Goal: Register for event/course

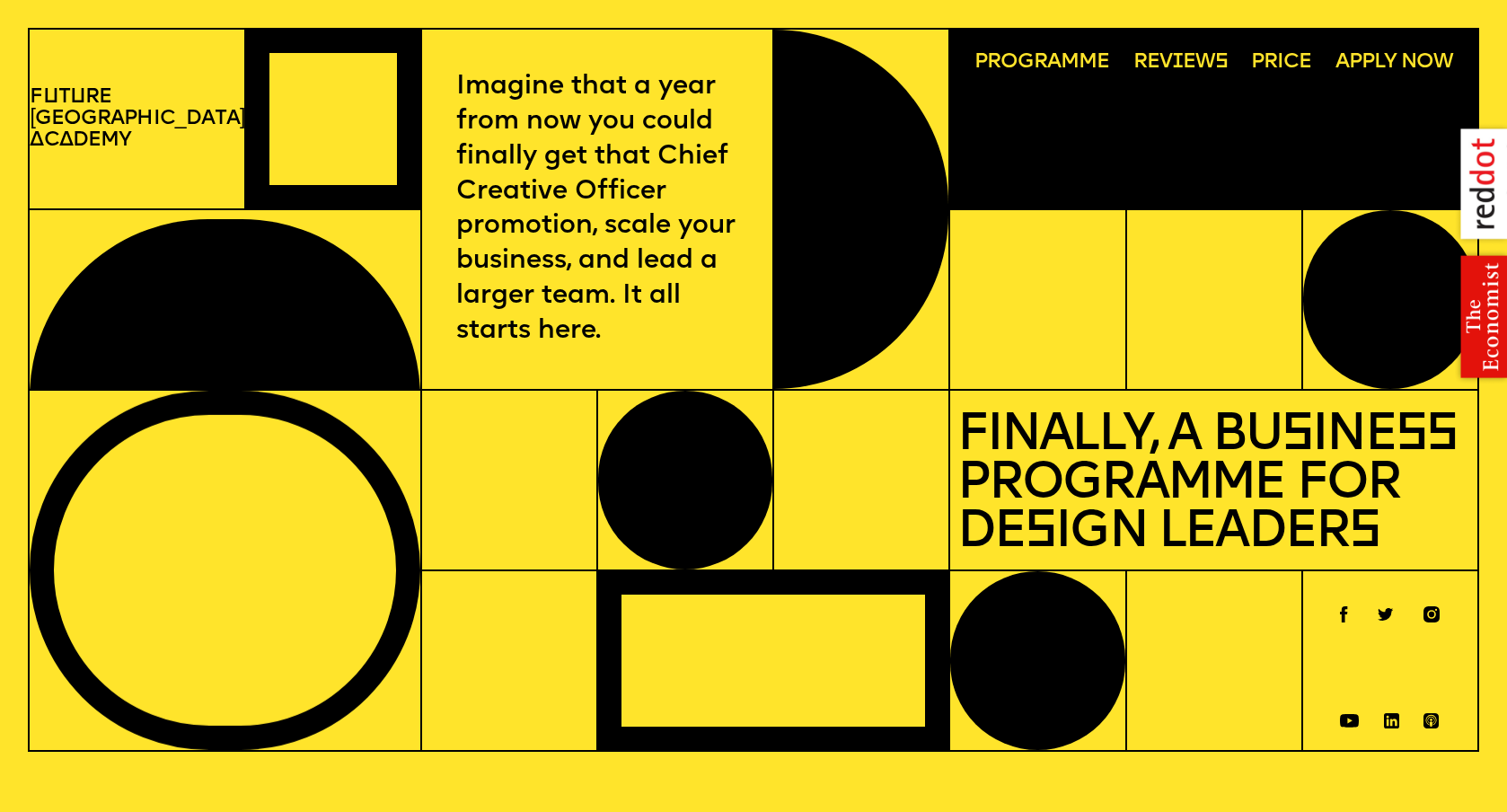
click at [1056, 64] on span "Programme" at bounding box center [1042, 62] width 136 height 21
click at [131, 119] on p "F u t u re London A c a demy" at bounding box center [137, 119] width 214 height 65
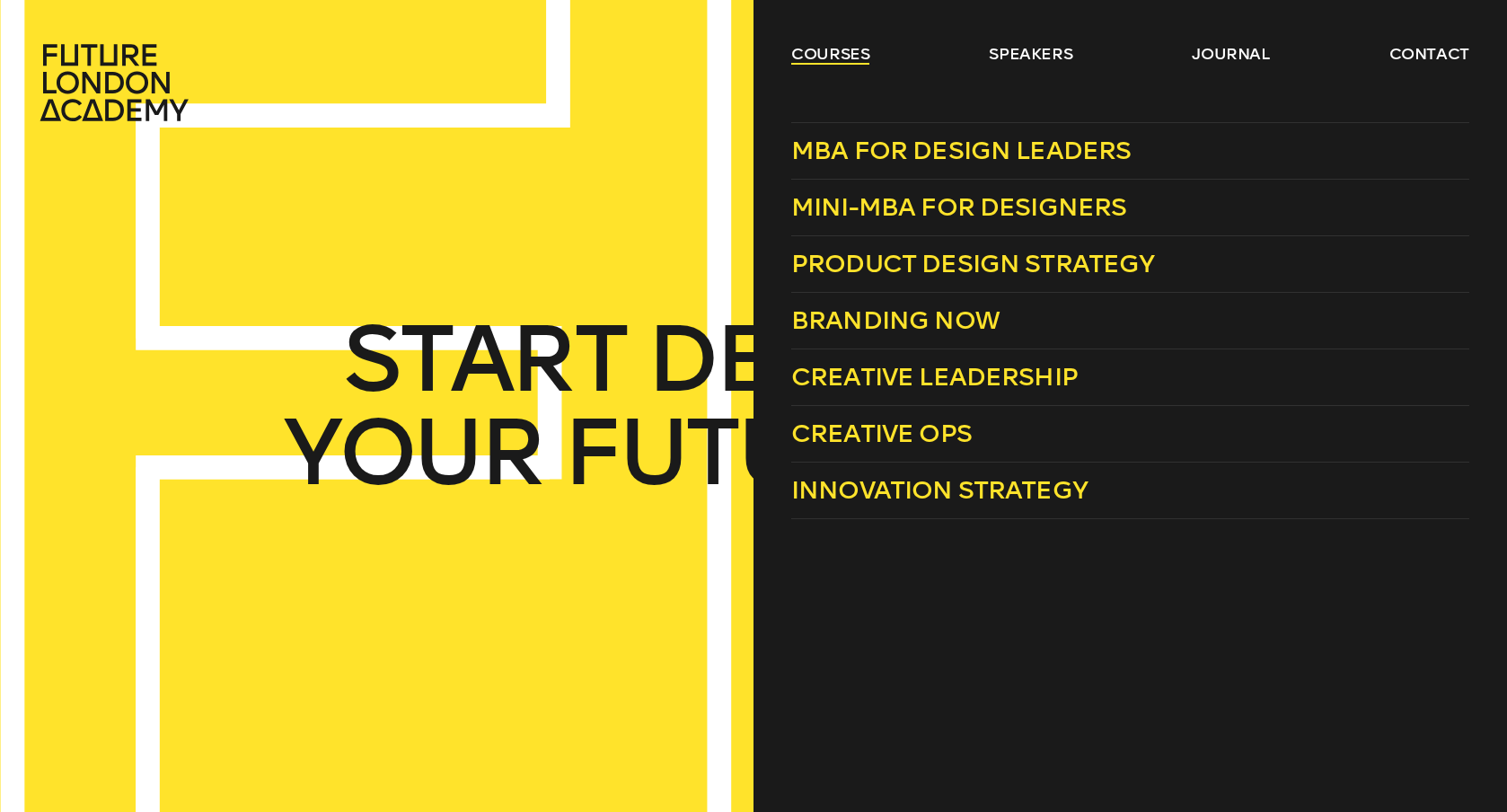
click at [857, 59] on link "courses" at bounding box center [832, 54] width 79 height 21
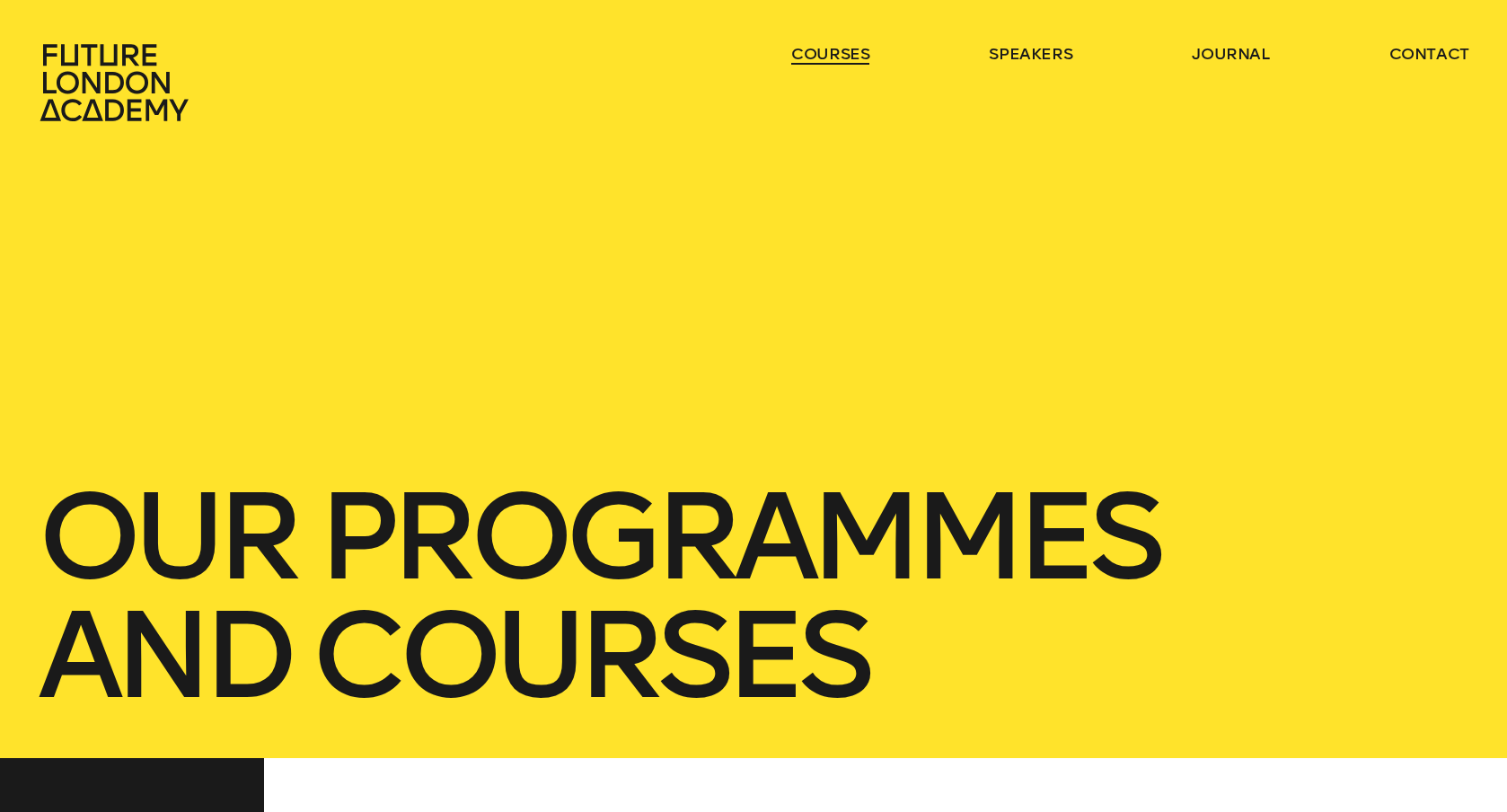
click at [857, 59] on link "courses" at bounding box center [832, 54] width 79 height 21
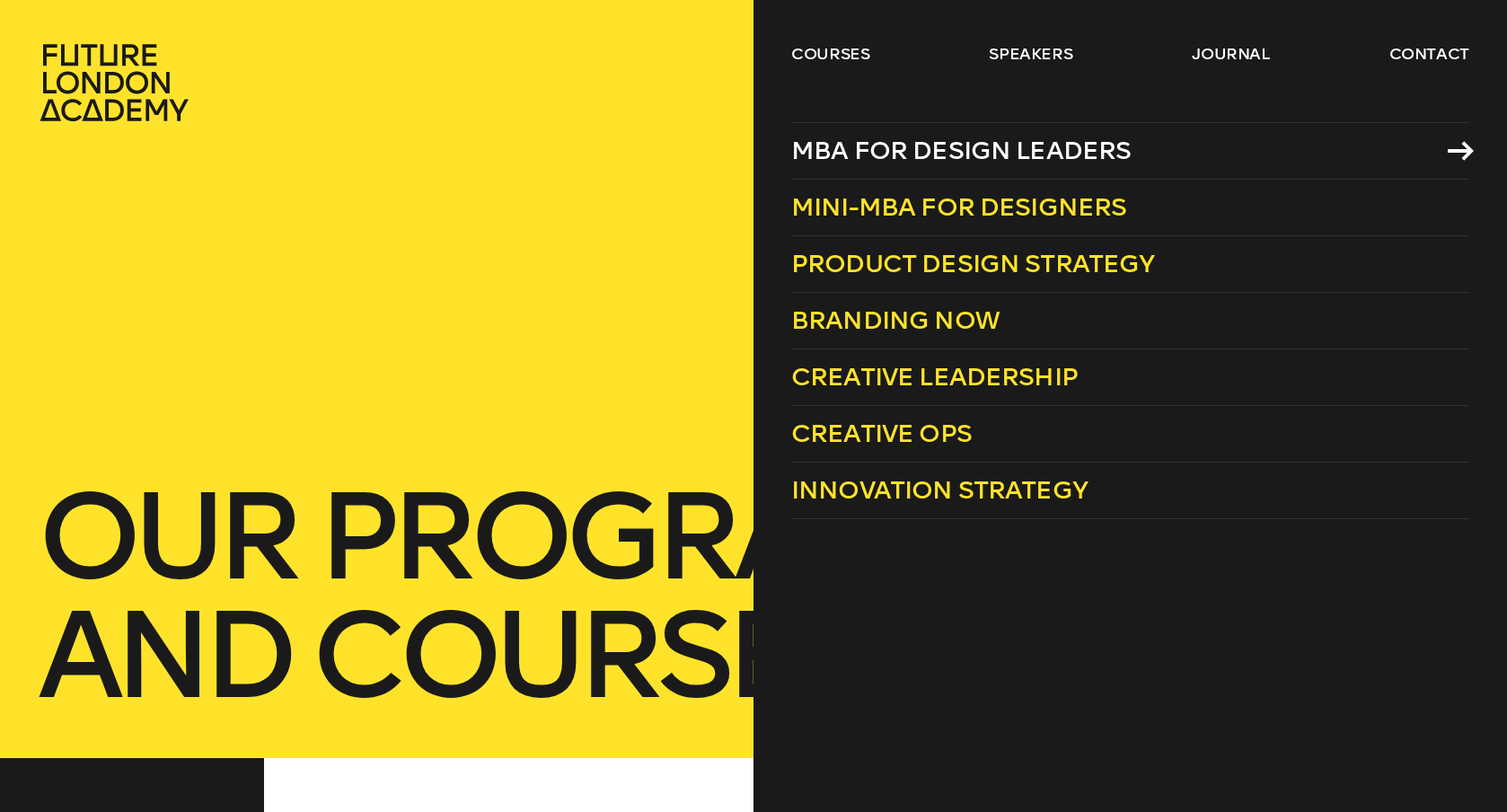
click at [899, 148] on span "MBA for Design Leaders" at bounding box center [962, 151] width 340 height 30
click at [841, 60] on link "courses" at bounding box center [832, 54] width 79 height 21
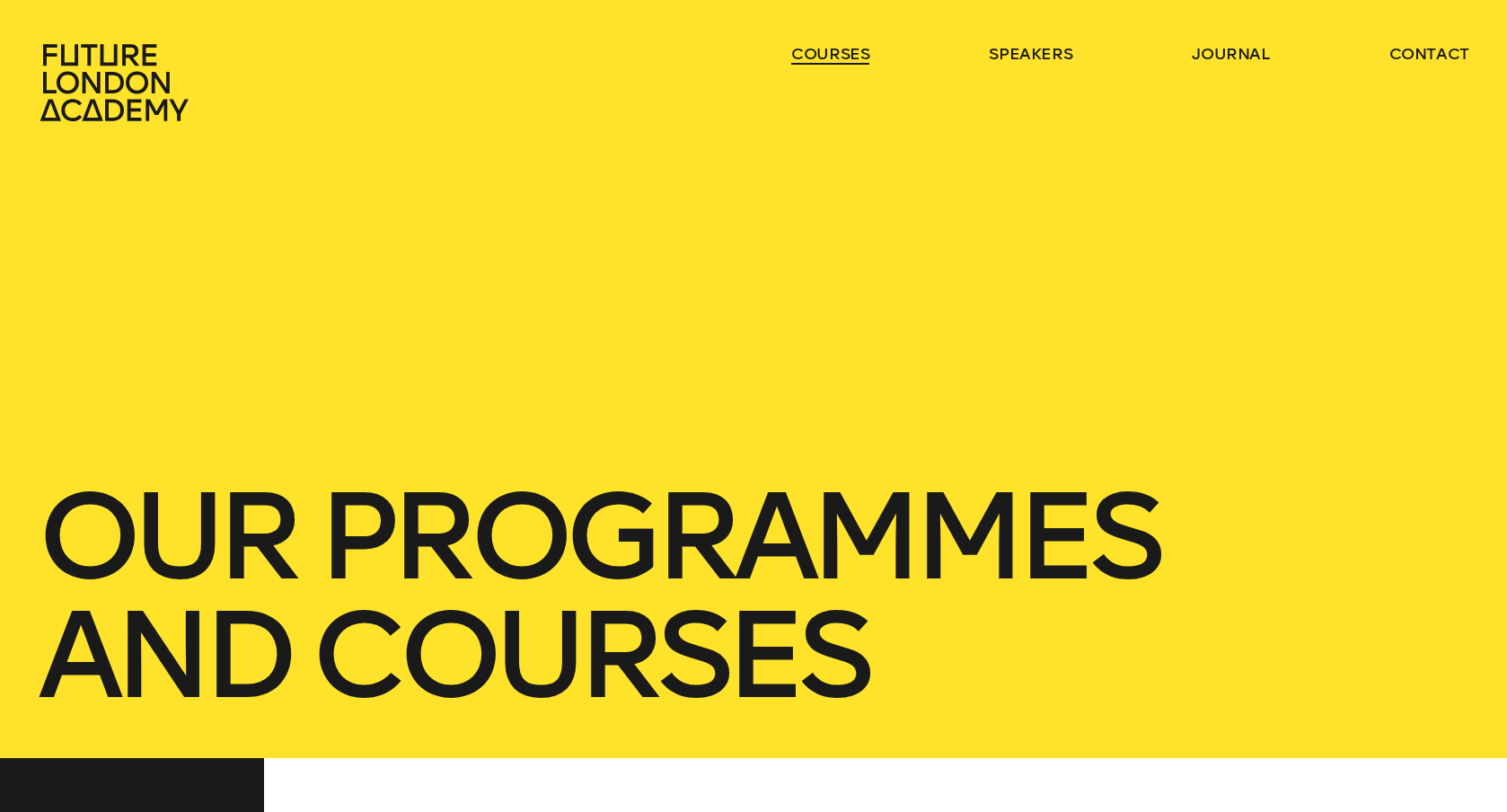
click at [841, 60] on link "courses" at bounding box center [832, 54] width 79 height 21
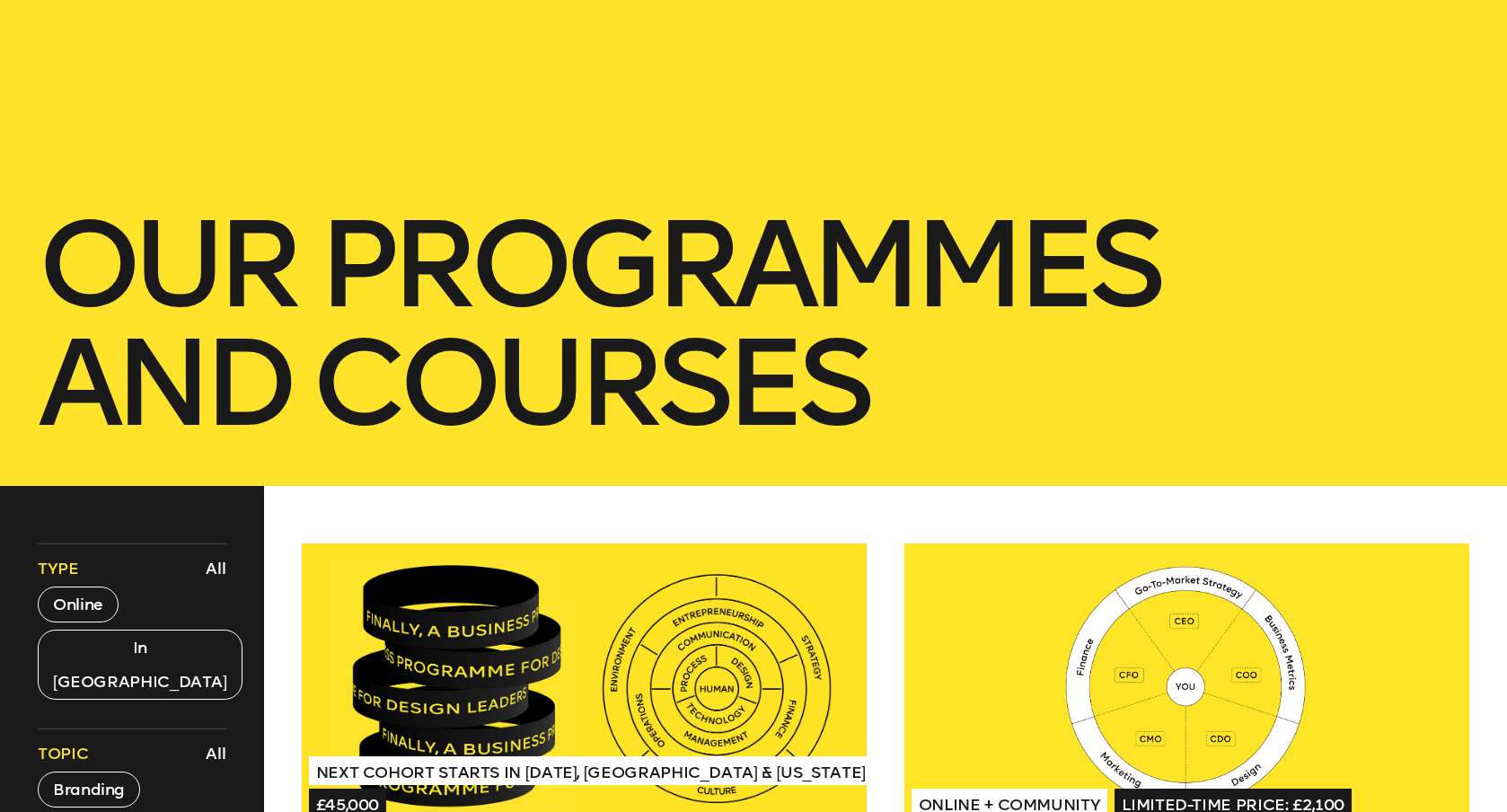
scroll to position [820, 0]
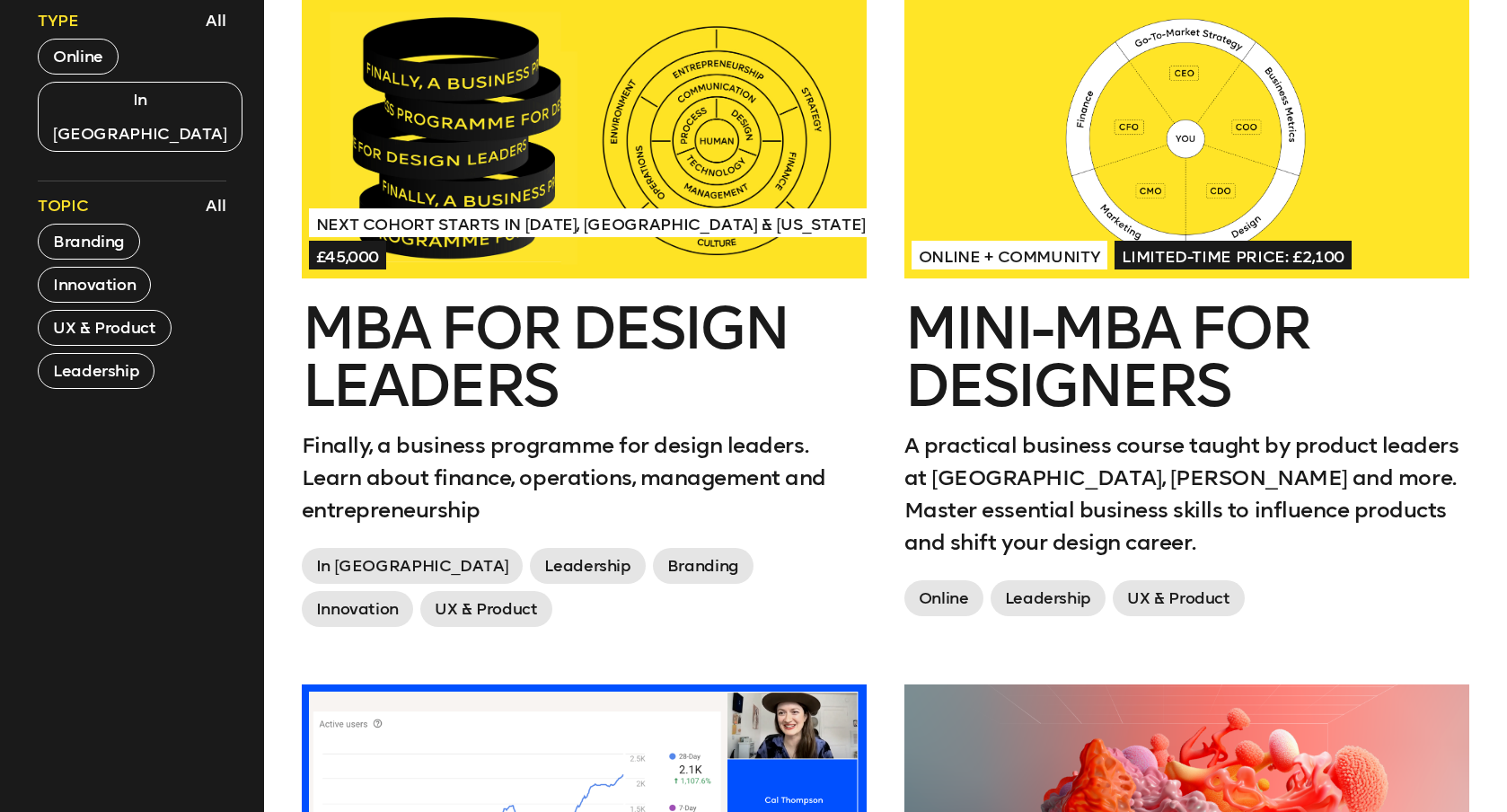
click at [983, 160] on div at bounding box center [1187, 137] width 565 height 283
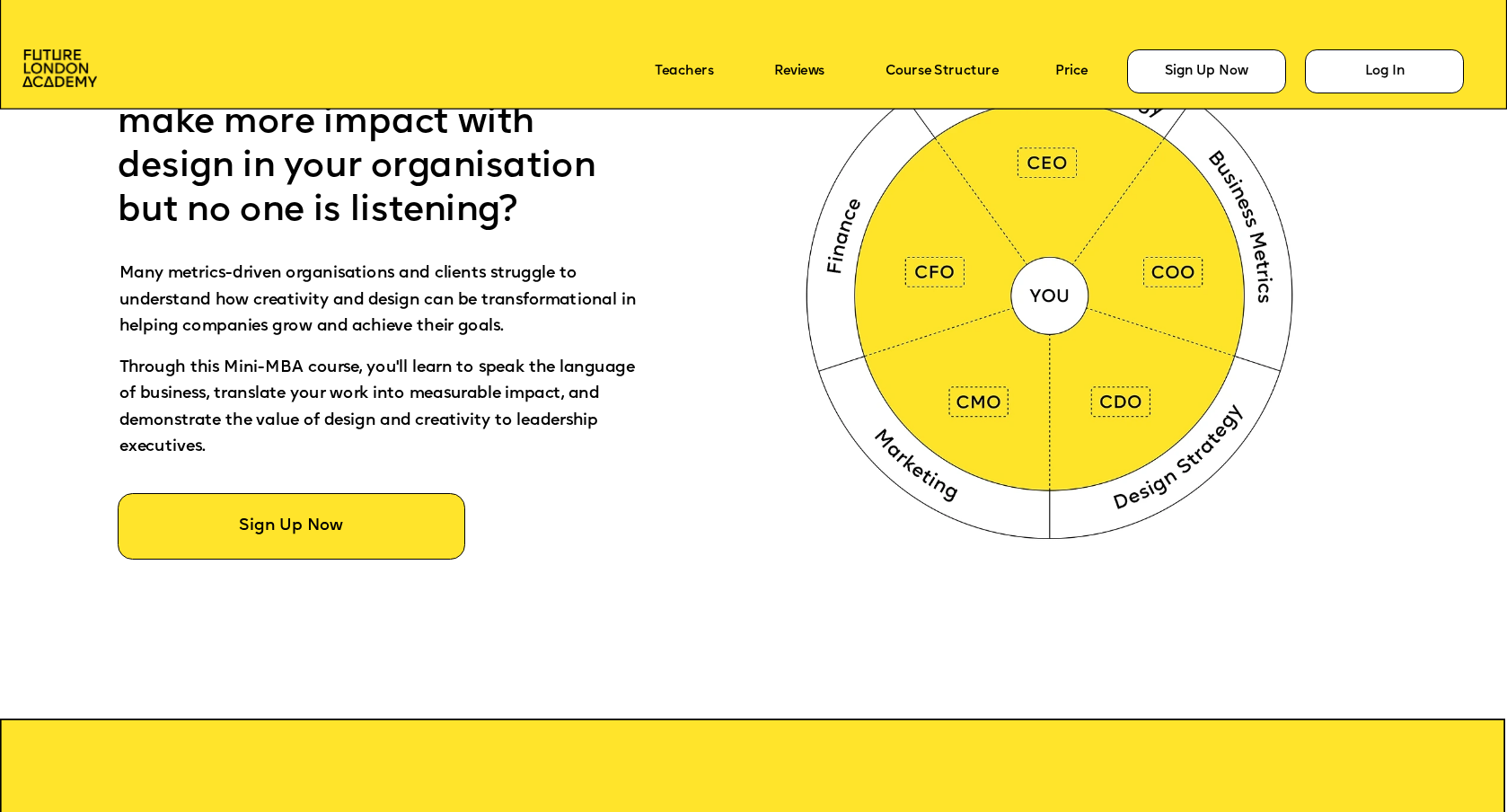
scroll to position [989, 0]
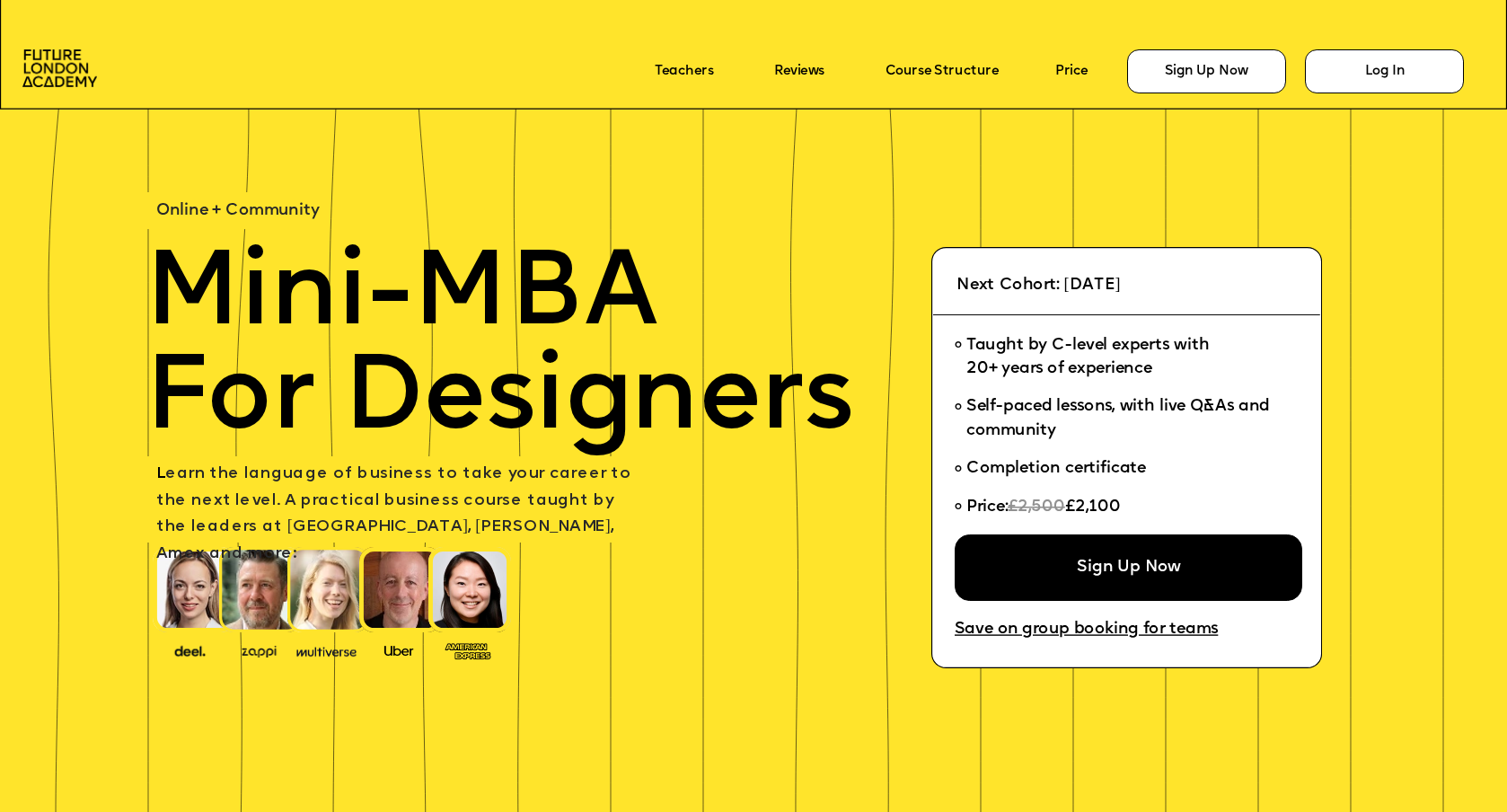
scroll to position [989, 0]
